Goal: Information Seeking & Learning: Learn about a topic

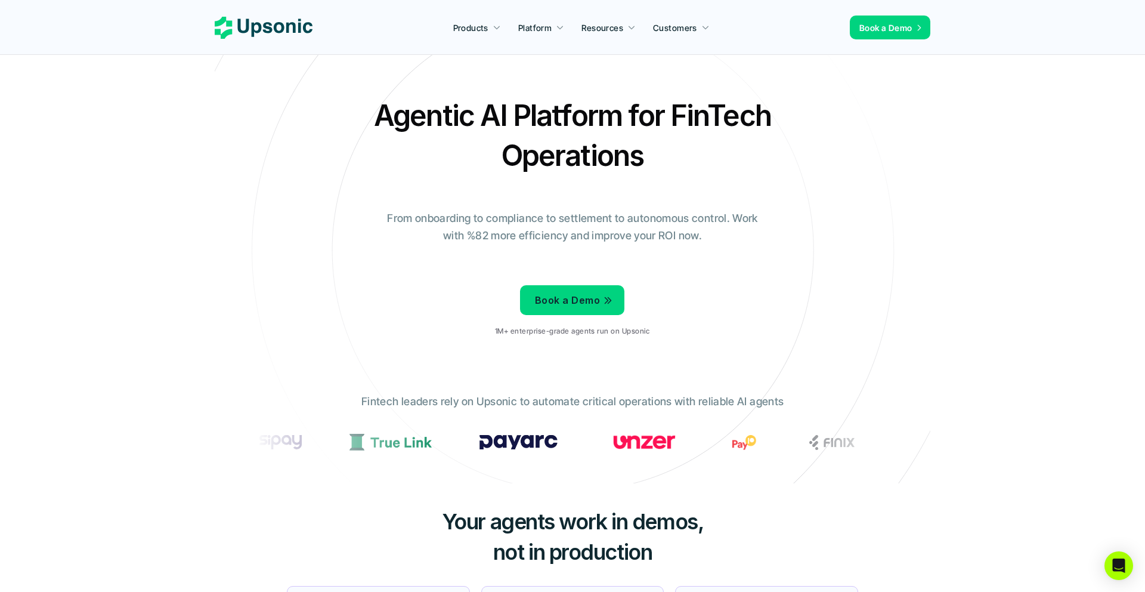
click at [326, 291] on div "Agentic AI Platform for FinTech Operations From onboarding to compliance to set…" at bounding box center [573, 220] width 698 height 250
click at [524, 352] on icon at bounding box center [572, 250] width 801 height 801
click at [517, 354] on icon at bounding box center [572, 250] width 801 height 801
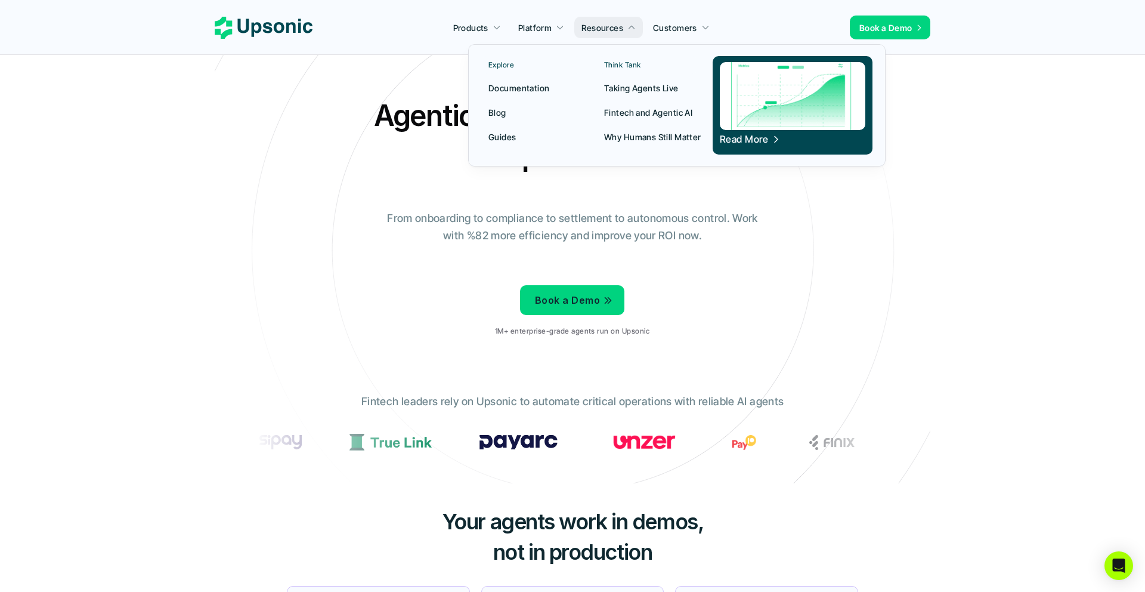
click at [502, 138] on p "Guides" at bounding box center [502, 137] width 28 height 13
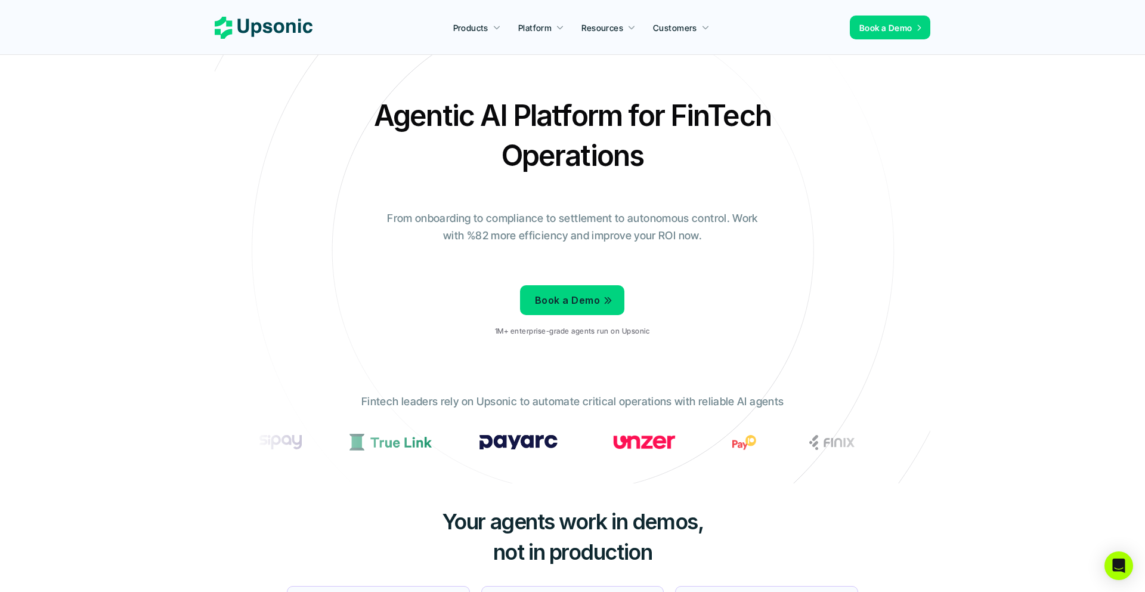
click at [271, 104] on div "Agentic AI Platform for FinTech Operations From onboarding to compliance to set…" at bounding box center [573, 220] width 698 height 250
click at [709, 256] on div "Agentic AI Platform for FinTech Operations From onboarding to compliance to set…" at bounding box center [573, 220] width 698 height 250
click at [473, 288] on div "Agentic AI Platform for FinTech Operations From onboarding to compliance to set…" at bounding box center [573, 220] width 698 height 250
click at [521, 331] on p "1M+ enterprise-grade agents run on Upsonic" at bounding box center [572, 331] width 154 height 8
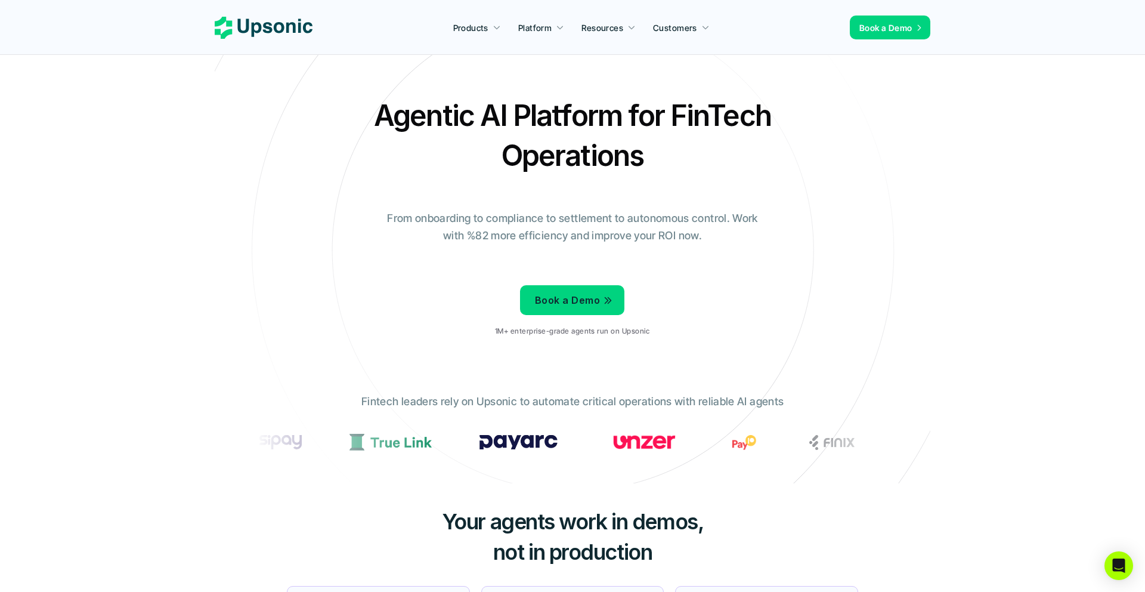
click at [521, 331] on p "1M+ enterprise-grade agents run on Upsonic" at bounding box center [572, 331] width 154 height 8
click at [630, 331] on p "1M+ enterprise-grade agents run on Upsonic" at bounding box center [572, 331] width 154 height 8
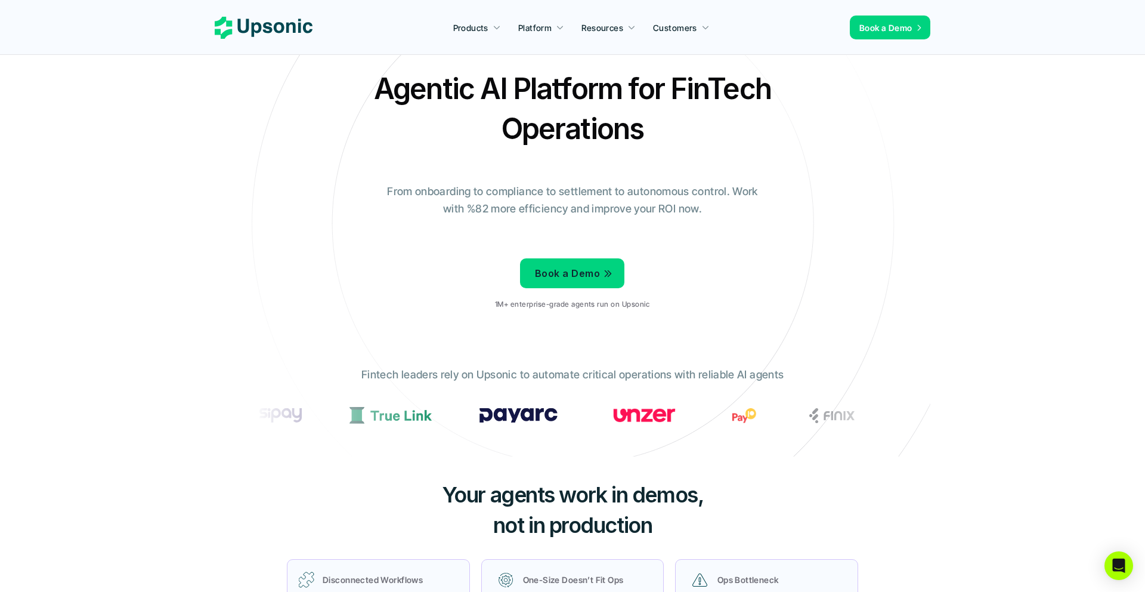
scroll to position [60, 0]
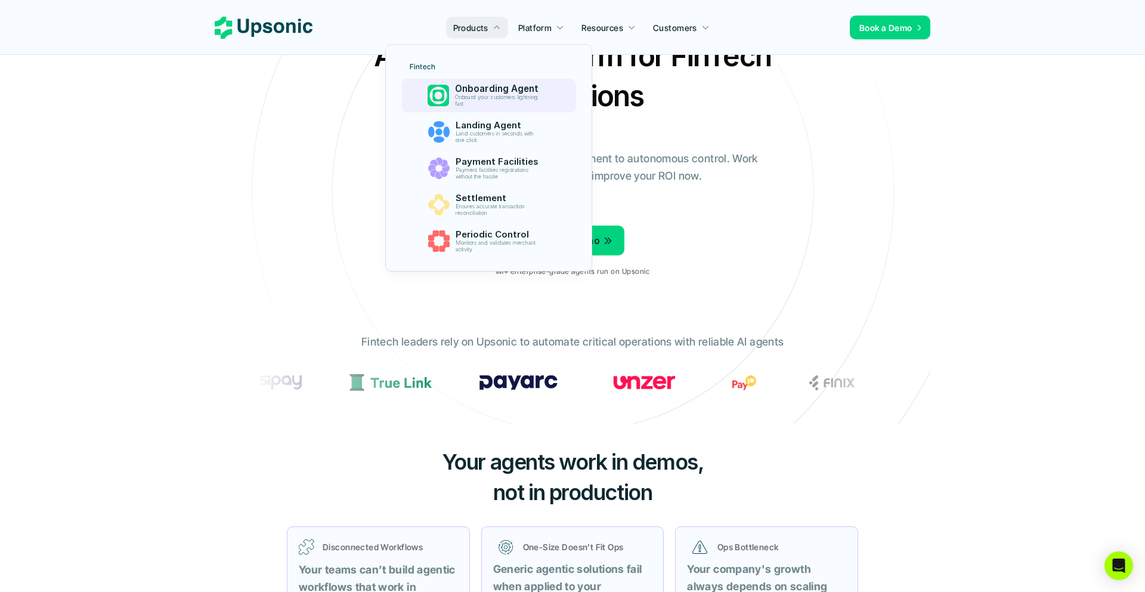
click at [473, 101] on p "Onboard your customers lightning fast" at bounding box center [498, 100] width 88 height 13
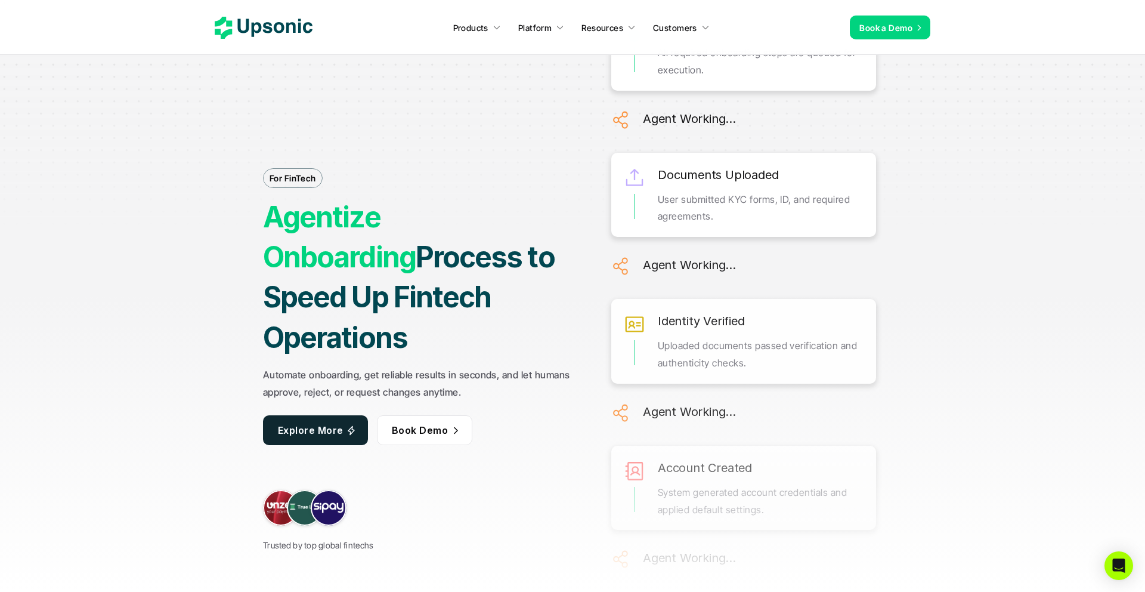
click at [308, 154] on div "For FinTech Agentize Onboarding Process to Speed Up Fintech Operations Automate…" at bounding box center [420, 295] width 314 height 513
click at [256, 29] on icon at bounding box center [264, 28] width 98 height 22
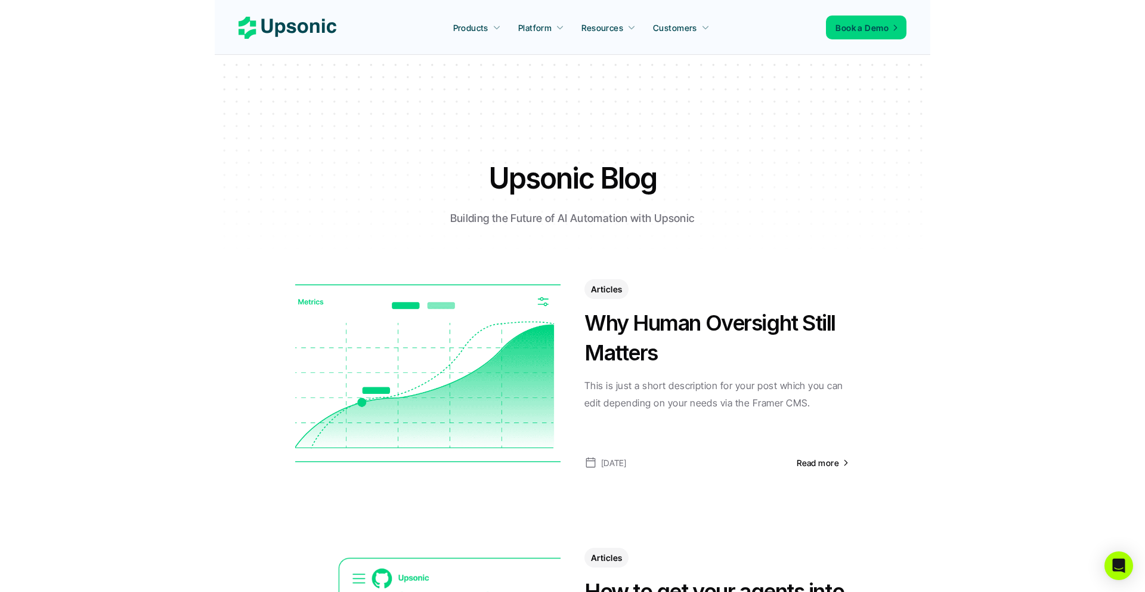
click at [556, 197] on h1 "Upsonic Blog" at bounding box center [572, 178] width 417 height 40
click at [479, 165] on h1 "Upsonic Blog" at bounding box center [572, 178] width 417 height 40
